Goal: Information Seeking & Learning: Learn about a topic

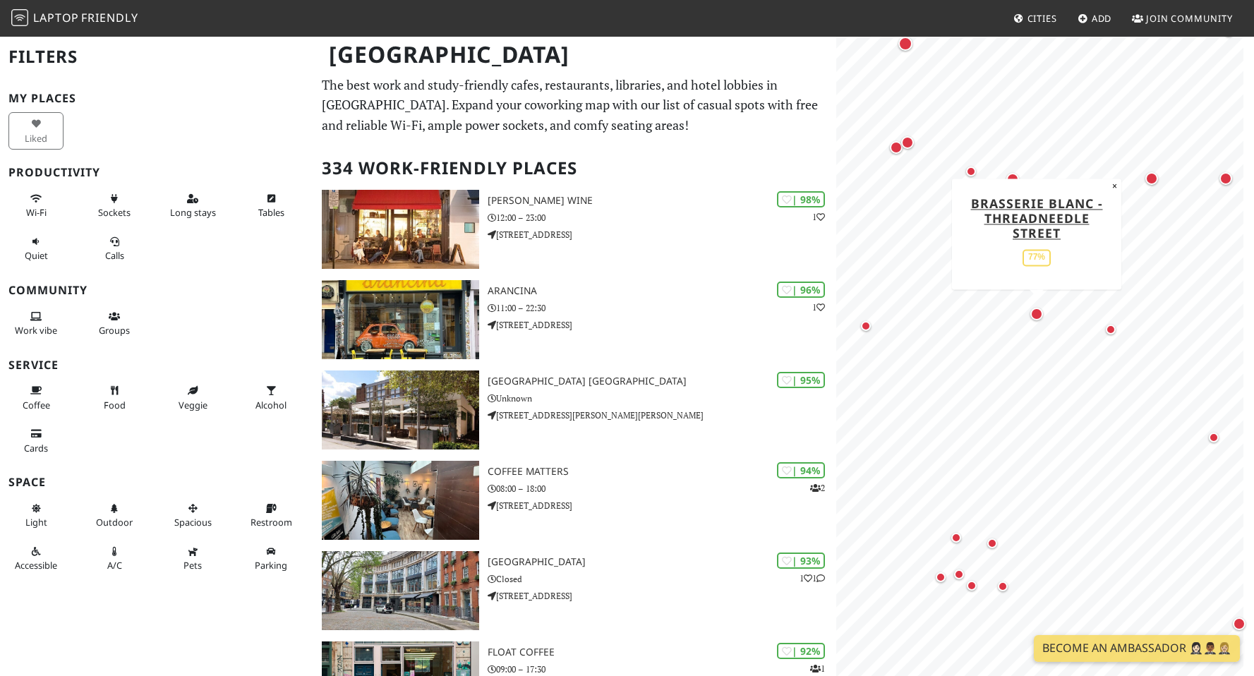
click at [1040, 313] on div "Map marker" at bounding box center [1036, 314] width 13 height 13
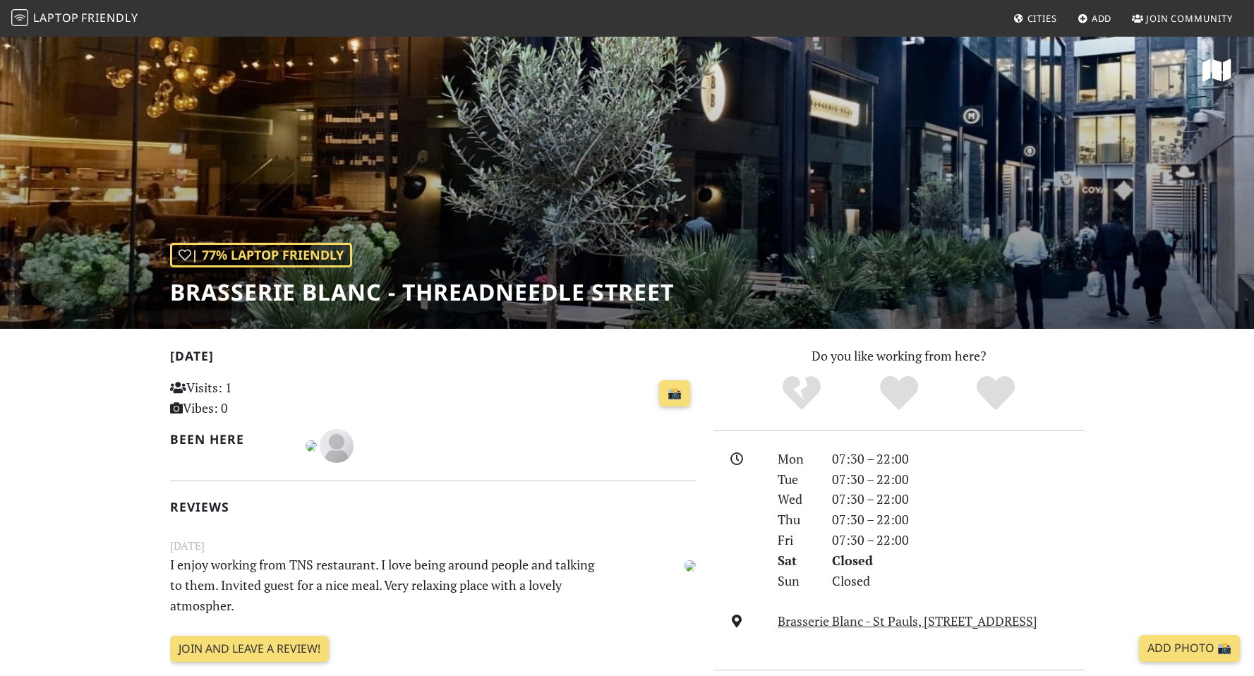
click at [597, 433] on div at bounding box center [501, 446] width 391 height 34
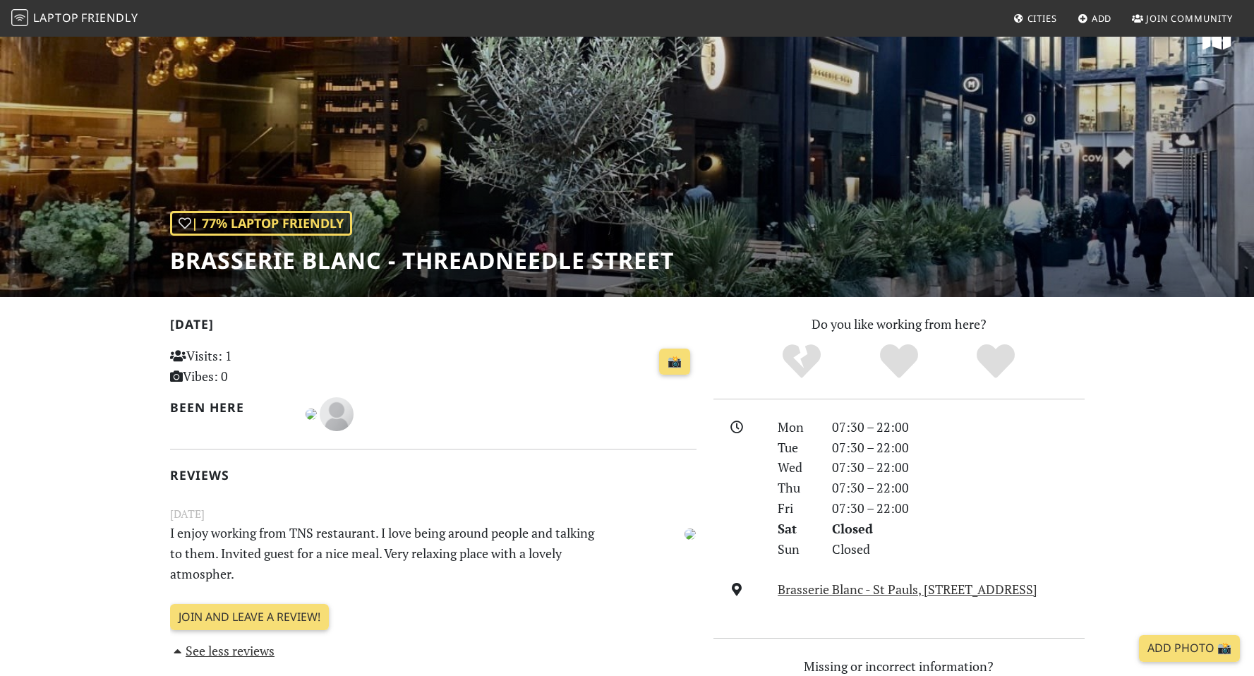
scroll to position [43, 0]
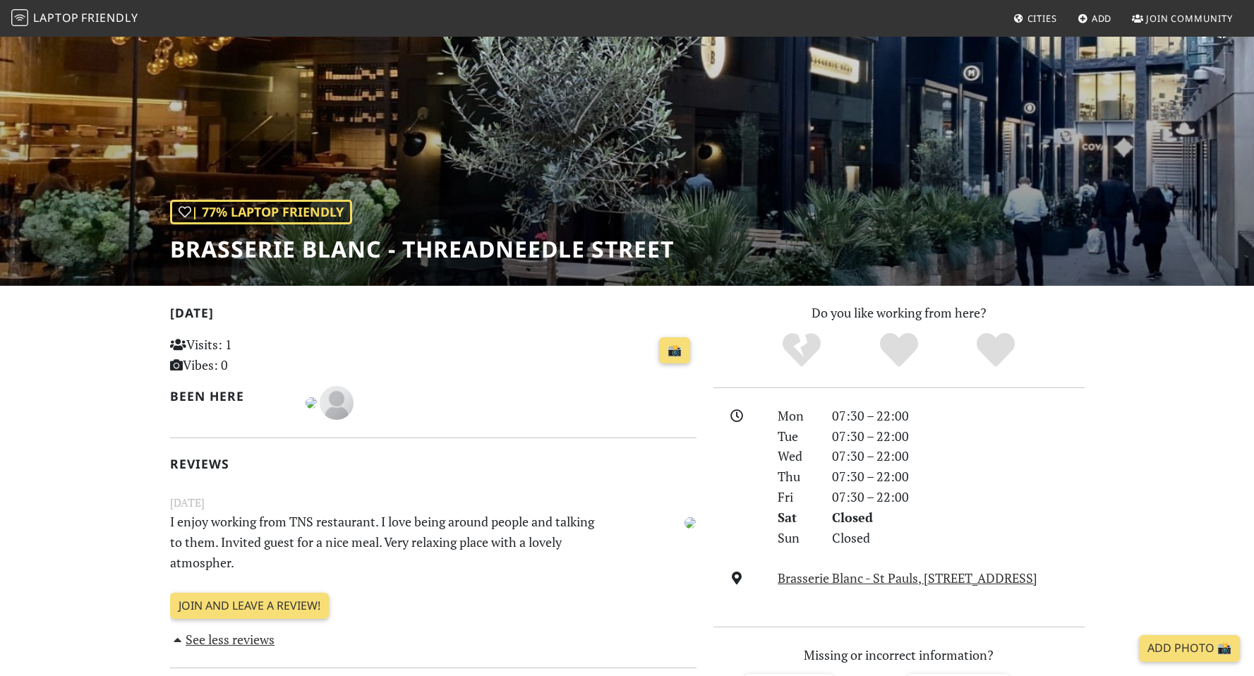
click at [591, 591] on div "Today Visits: 1 Vibes: 0 📸 Been here Reviews November 09, 2020 I enjoy working …" at bounding box center [433, 476] width 527 height 347
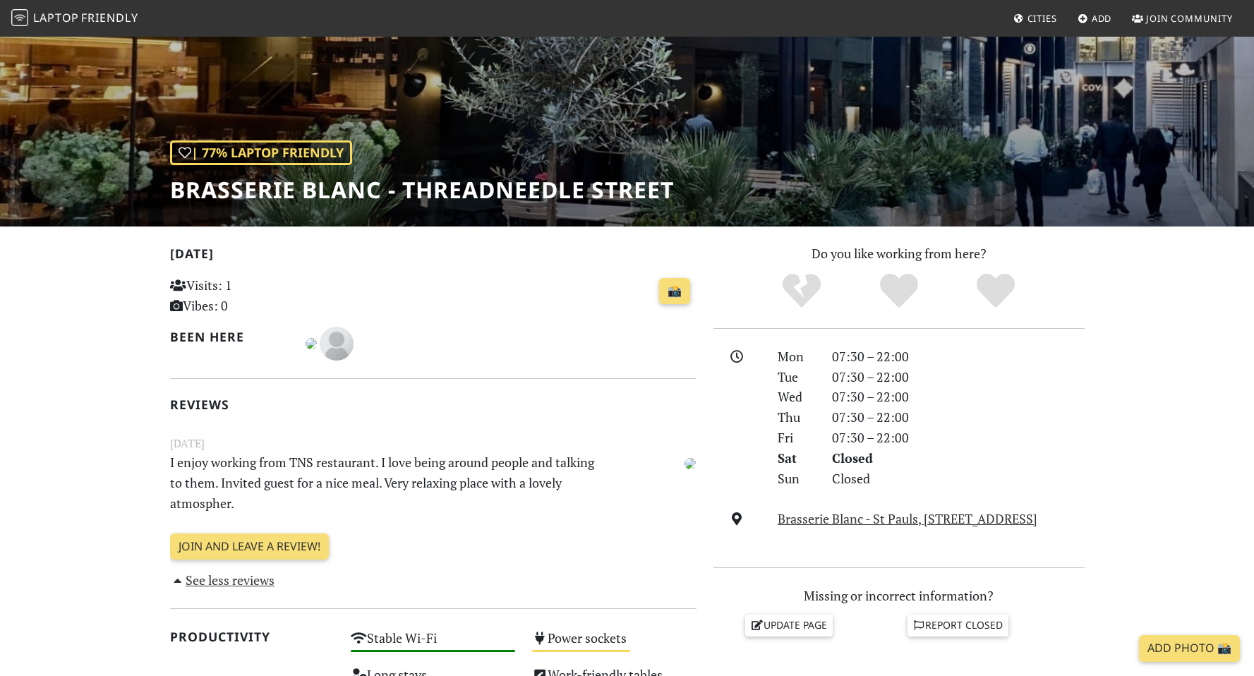
scroll to position [540, 0]
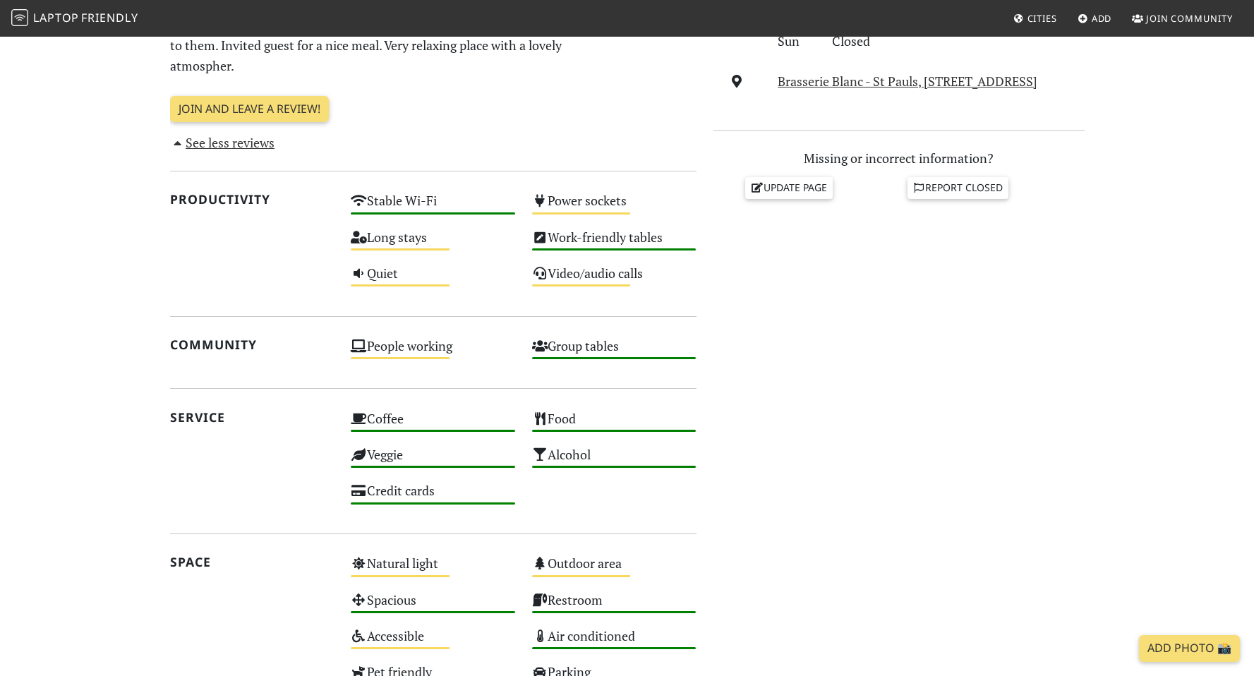
click at [949, 584] on div "Do you like working from here? Mon 07:30 – 22:00 Tue 07:30 – 22:00 Wed 07:30 – …" at bounding box center [899, 251] width 388 height 891
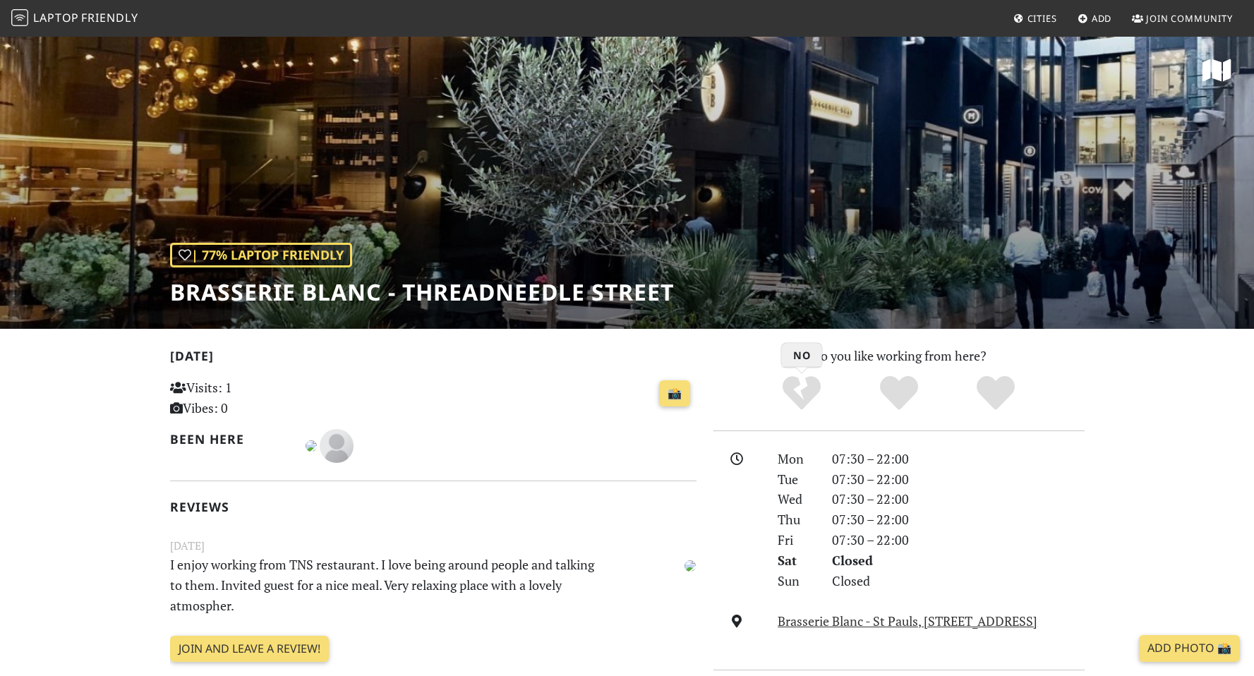
scroll to position [1, 0]
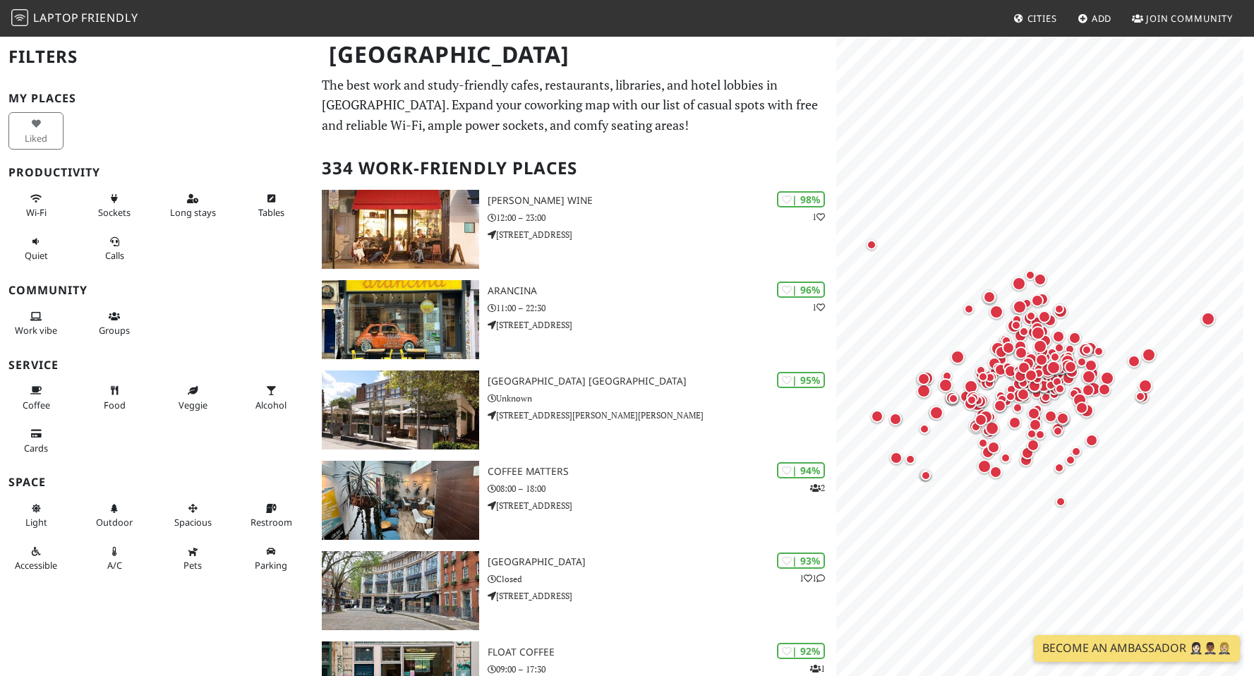
click at [1066, 397] on div "Map marker" at bounding box center [1074, 393] width 17 height 17
